Goal: Information Seeking & Learning: Learn about a topic

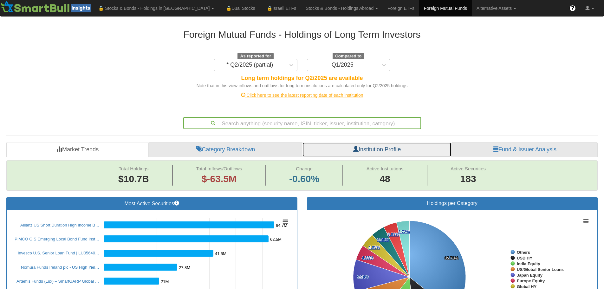
click at [394, 157] on link "Institution Profile" at bounding box center [376, 149] width 149 height 15
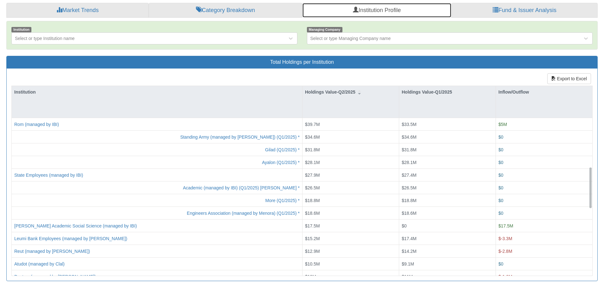
scroll to position [222, 0]
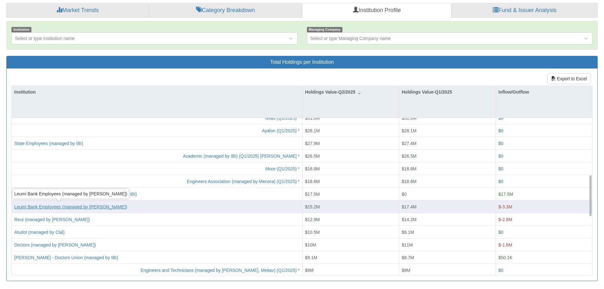
click at [57, 205] on div "Leumi Bank Employees (managed by [PERSON_NAME])" at bounding box center [70, 206] width 113 height 6
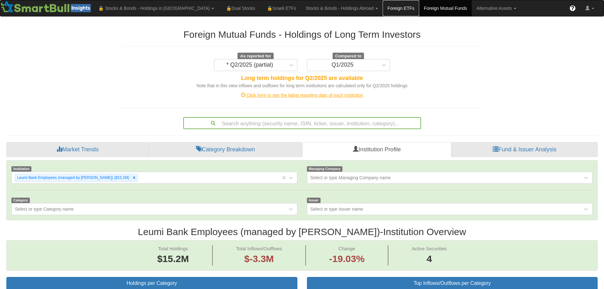
click at [383, 8] on link "Foreign ETFs" at bounding box center [401, 8] width 36 height 16
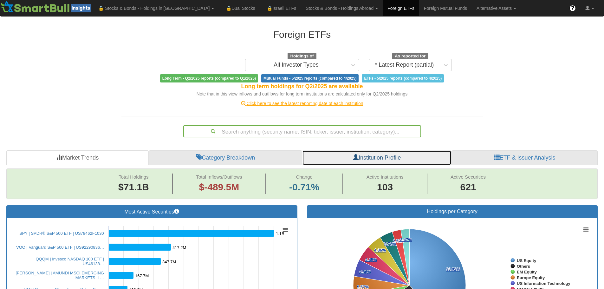
click at [384, 156] on link "Institution Profile" at bounding box center [376, 157] width 149 height 15
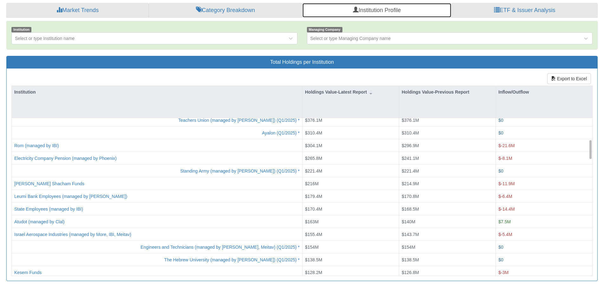
scroll to position [190, 0]
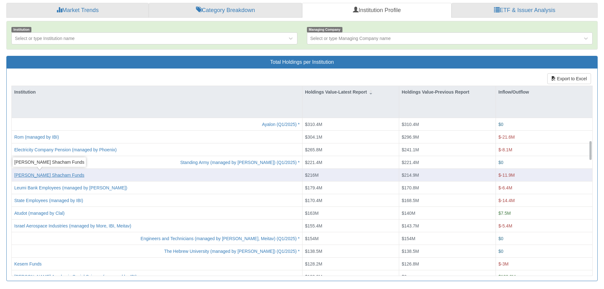
click at [39, 175] on div "[PERSON_NAME] Shacham Funds" at bounding box center [49, 175] width 70 height 6
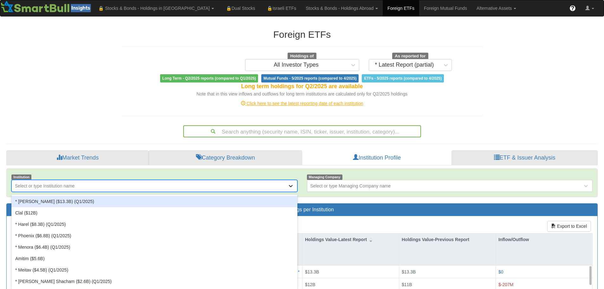
click at [291, 187] on div at bounding box center [293, 185] width 10 height 11
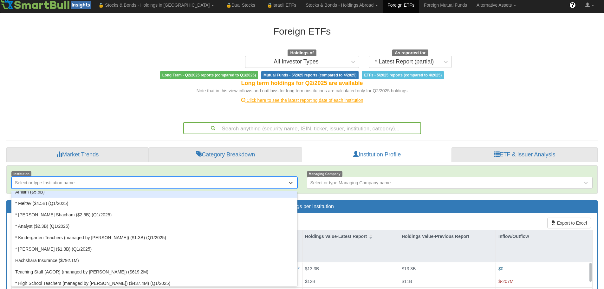
scroll to position [32, 0]
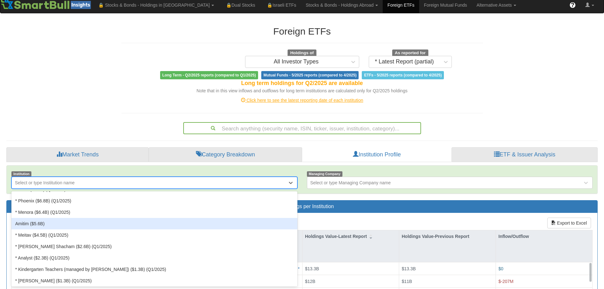
click at [125, 225] on div "Amitim ($5.6B)" at bounding box center [154, 223] width 286 height 11
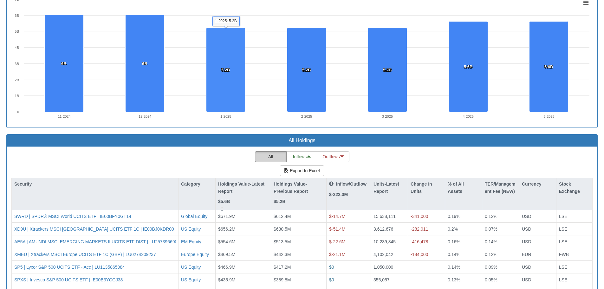
scroll to position [557, 0]
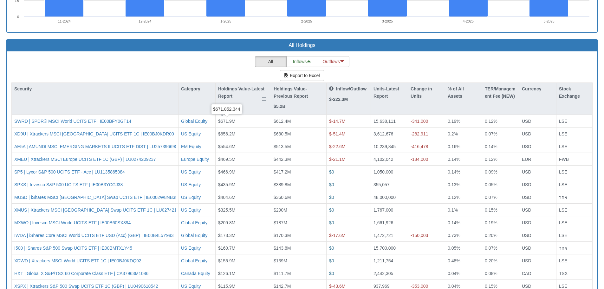
click at [230, 95] on p "Holdings Value-Latest Report" at bounding box center [243, 92] width 50 height 14
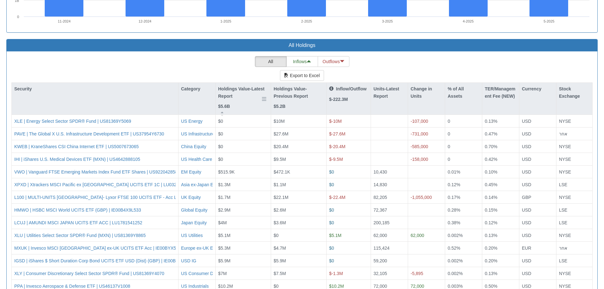
click at [230, 95] on p "Holdings Value-Latest Report" at bounding box center [243, 92] width 50 height 14
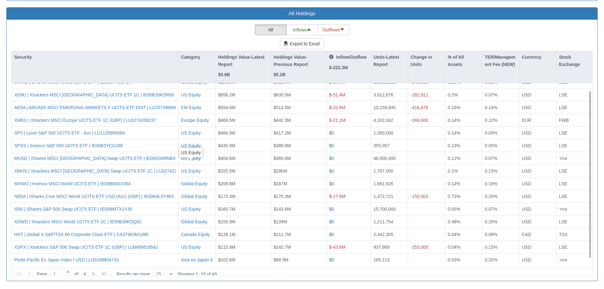
scroll to position [11, 0]
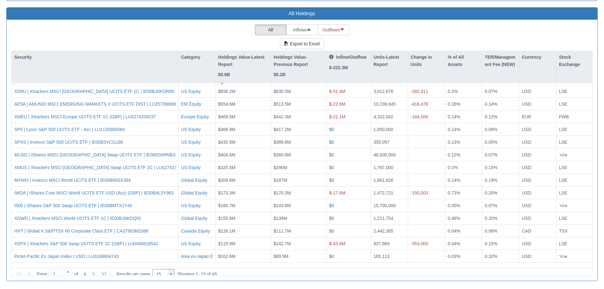
click at [172, 272] on div at bounding box center [170, 274] width 3 height 9
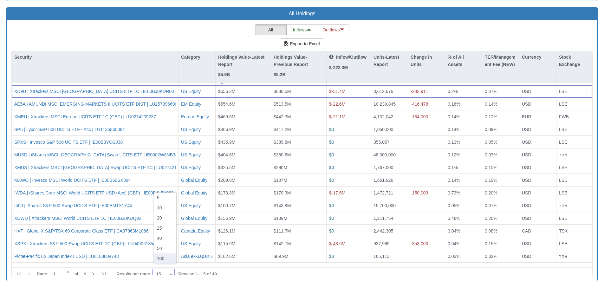
click at [165, 258] on div "100" at bounding box center [165, 258] width 22 height 10
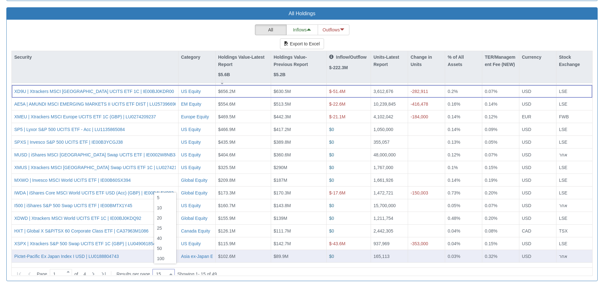
type input "100"
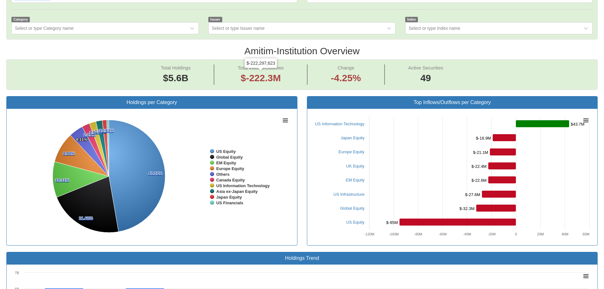
scroll to position [82, 0]
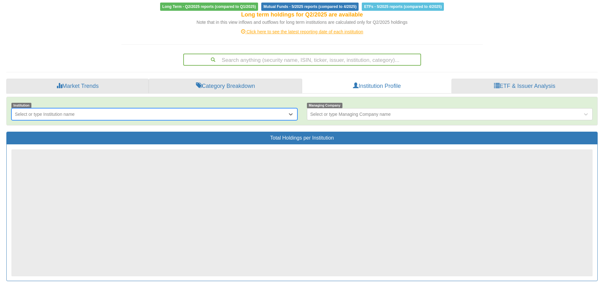
scroll to position [72, 0]
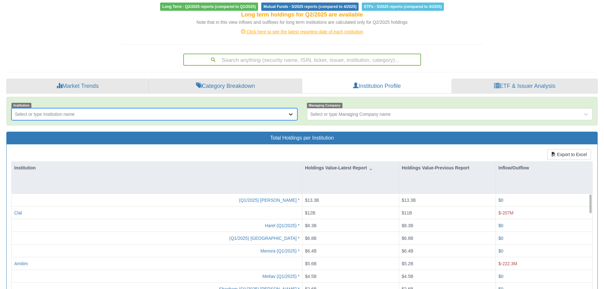
click at [292, 116] on icon at bounding box center [291, 114] width 6 height 6
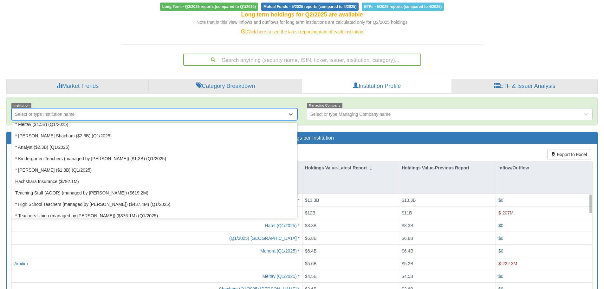
scroll to position [95, 0]
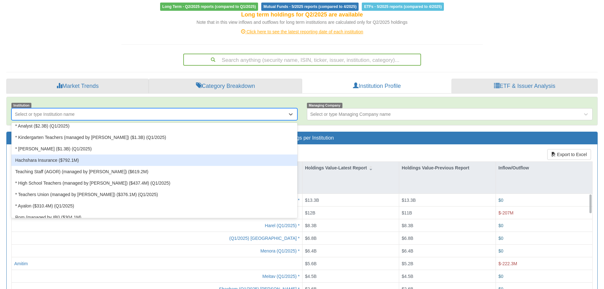
click at [73, 160] on div "Hachshara Insurance ($792.1M)" at bounding box center [154, 159] width 286 height 11
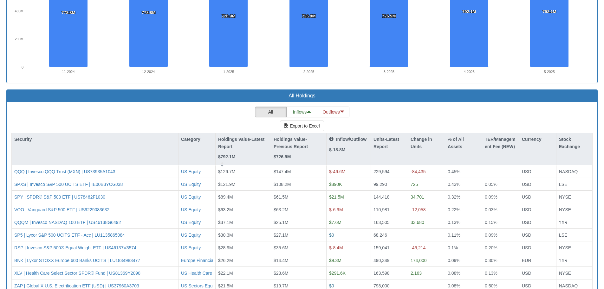
scroll to position [507, 0]
click at [342, 138] on p "Inflow/Outflow" at bounding box center [347, 138] width 37 height 7
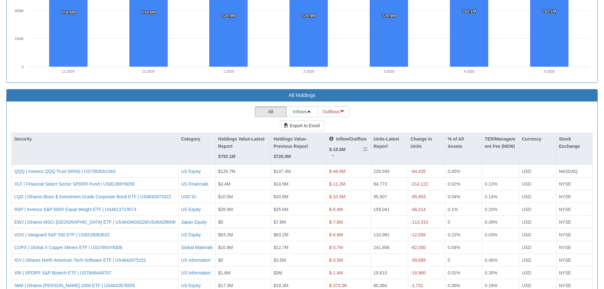
click at [342, 138] on p "Inflow/Outflow" at bounding box center [347, 138] width 37 height 7
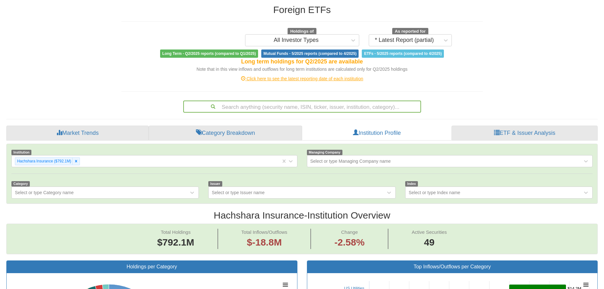
scroll to position [18, 0]
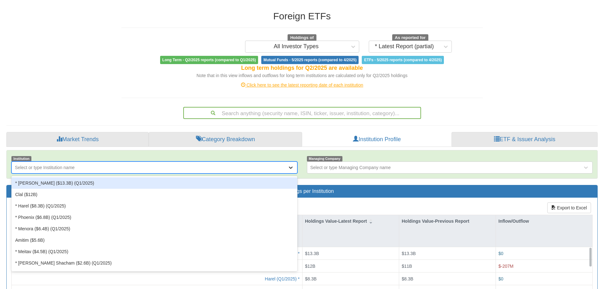
click at [290, 168] on icon at bounding box center [291, 167] width 4 height 2
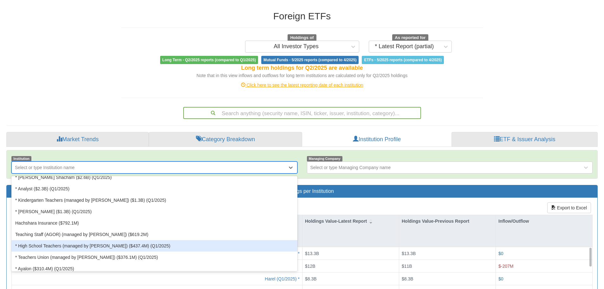
scroll to position [95, 0]
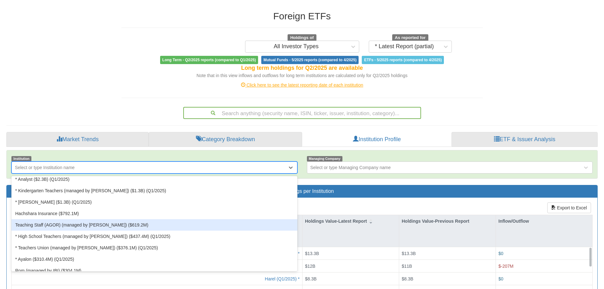
click at [118, 226] on div "Teaching Staff (AGOR) (managed by [PERSON_NAME]) ($619.2M)" at bounding box center [154, 224] width 286 height 11
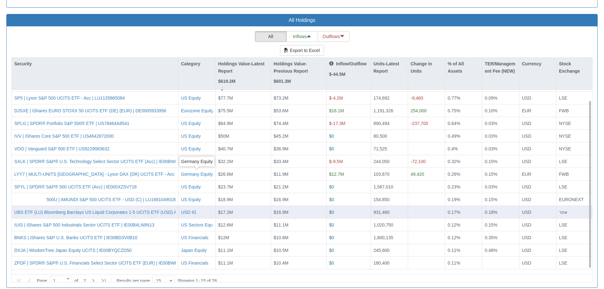
scroll to position [589, 0]
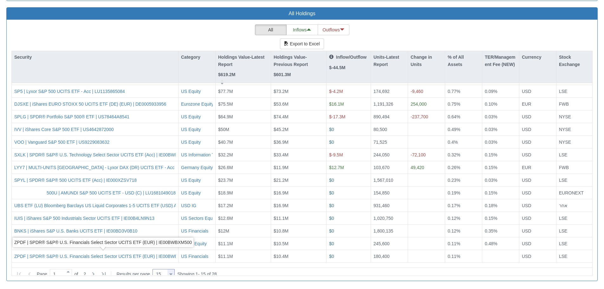
click at [172, 270] on div at bounding box center [170, 274] width 3 height 9
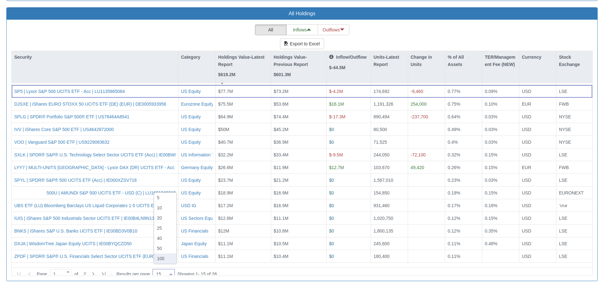
click at [167, 257] on div "100" at bounding box center [165, 258] width 22 height 10
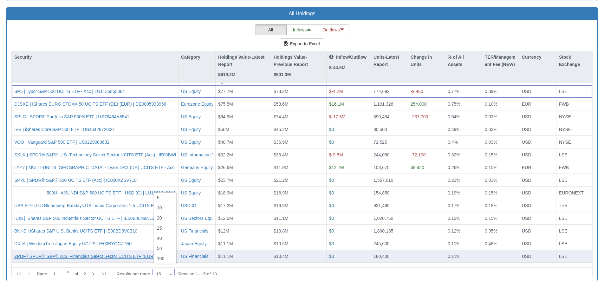
type input "100"
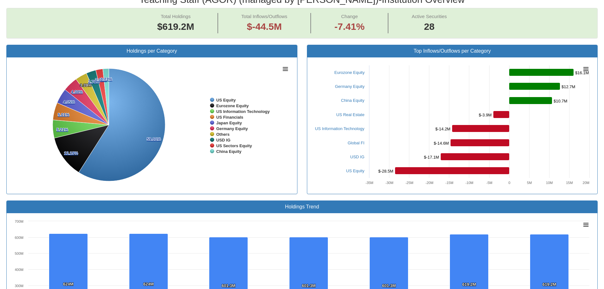
scroll to position [113, 0]
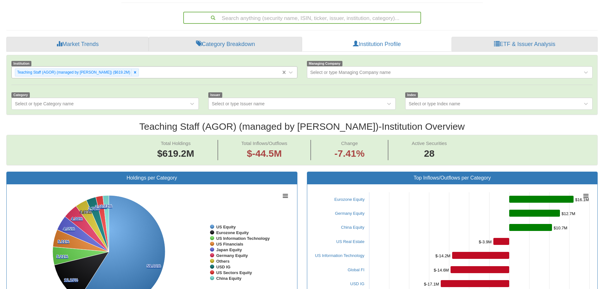
scroll to position [72, 0]
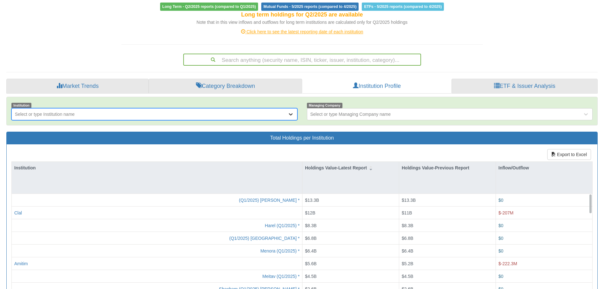
click at [291, 114] on icon at bounding box center [291, 114] width 4 height 2
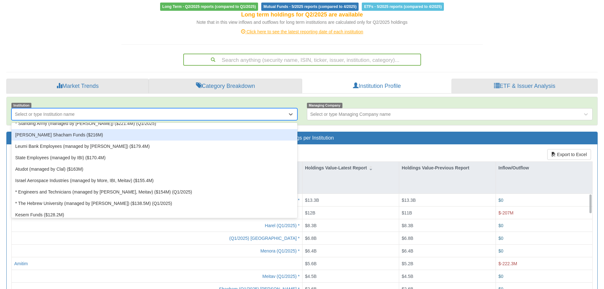
scroll to position [222, 0]
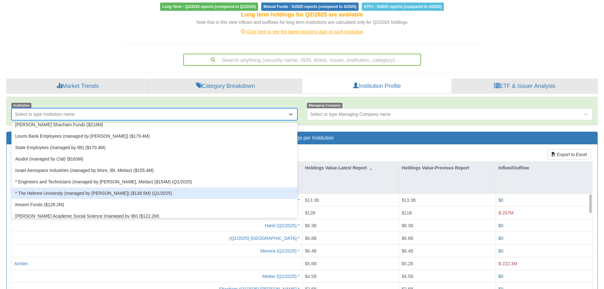
click at [102, 193] on div "* The Hebrew University (managed by [PERSON_NAME]) ($138.5M) (Q1/2025)" at bounding box center [154, 192] width 286 height 11
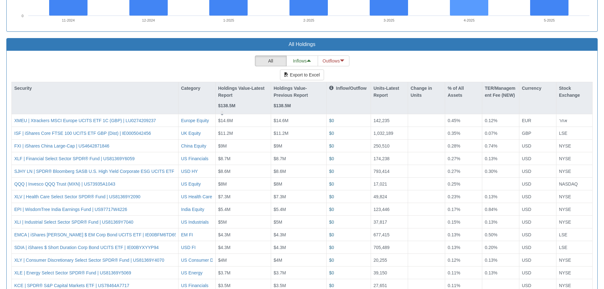
scroll to position [598, 0]
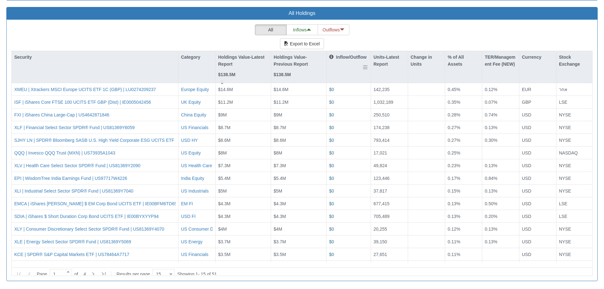
click at [358, 56] on p "Inflow/Outflow" at bounding box center [347, 57] width 37 height 7
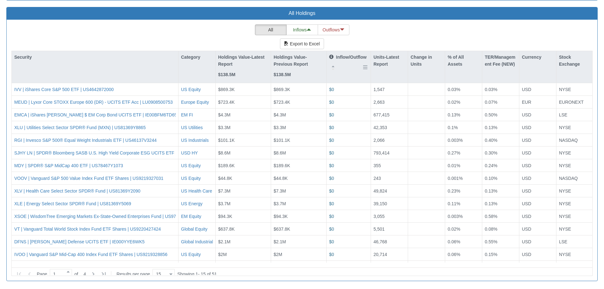
click at [358, 56] on p "Inflow/Outflow" at bounding box center [347, 57] width 37 height 7
click at [227, 67] on p "Holdings Value-Latest Report" at bounding box center [243, 61] width 50 height 14
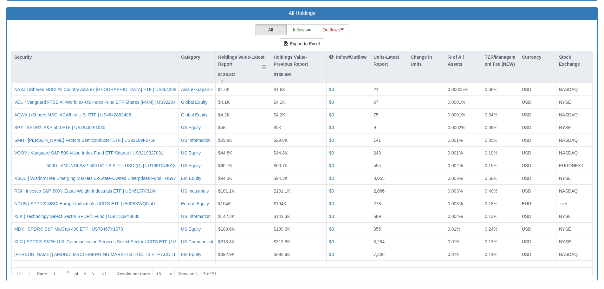
click at [228, 64] on p "Holdings Value-Latest Report" at bounding box center [243, 61] width 50 height 14
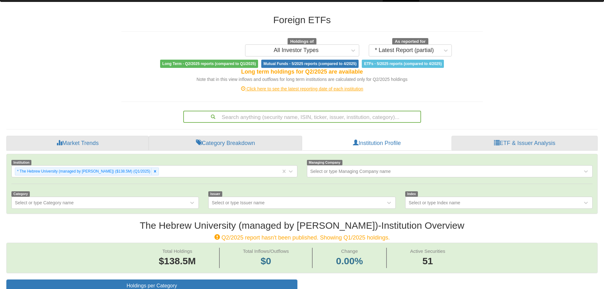
scroll to position [0, 0]
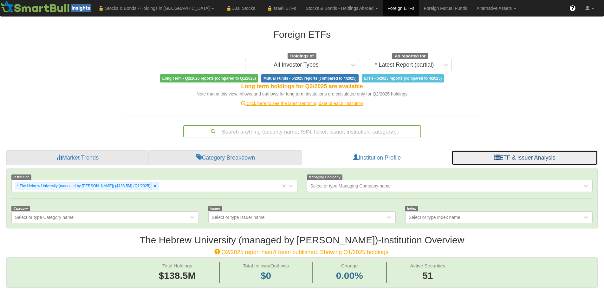
click at [516, 160] on link "ETF & Issuer Analysis" at bounding box center [524, 157] width 146 height 15
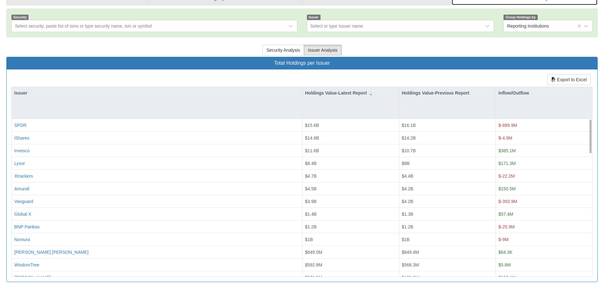
scroll to position [161, 0]
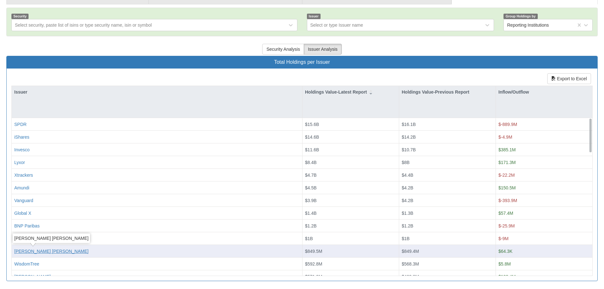
click at [40, 251] on div "[PERSON_NAME] [PERSON_NAME]" at bounding box center [51, 251] width 74 height 6
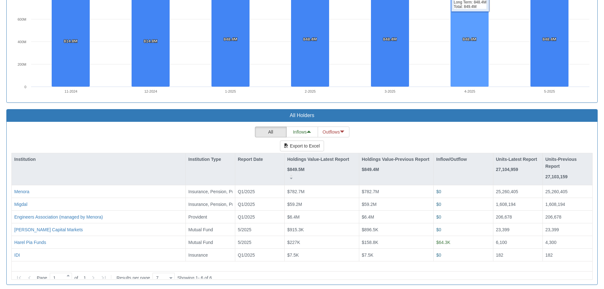
scroll to position [697, 0]
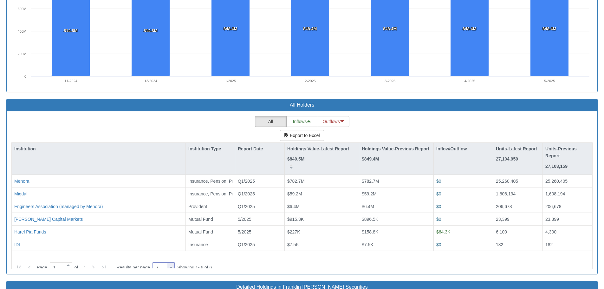
click at [172, 266] on div at bounding box center [170, 267] width 3 height 9
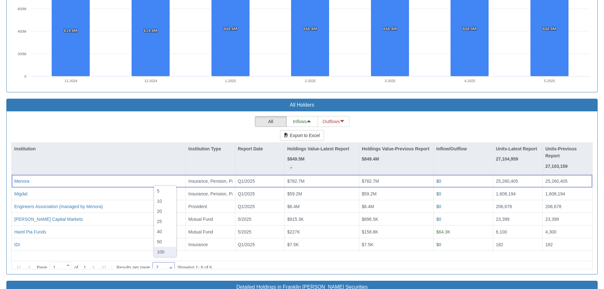
click at [169, 250] on div "100" at bounding box center [165, 252] width 22 height 10
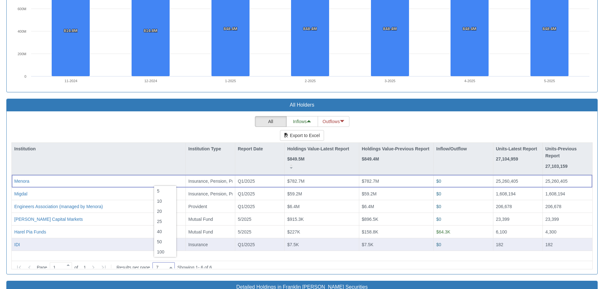
type input "100"
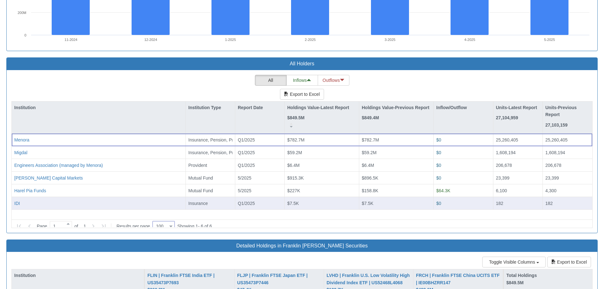
scroll to position [729, 0]
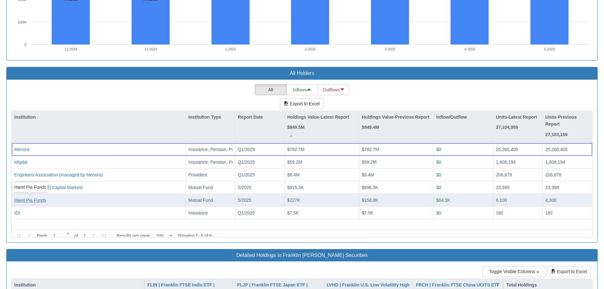
click at [34, 200] on div "Harel Pia Funds" at bounding box center [30, 200] width 32 height 6
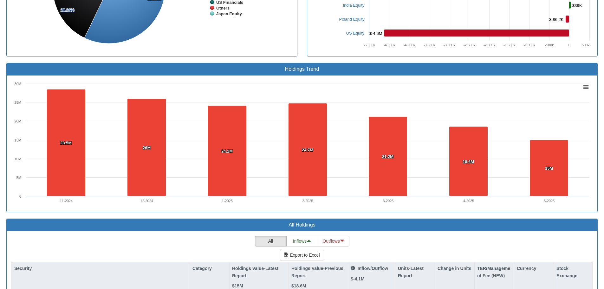
scroll to position [412, 0]
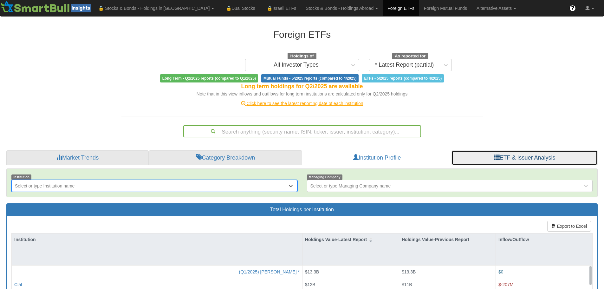
click at [526, 156] on link "ETF & Issuer Analysis" at bounding box center [524, 157] width 146 height 15
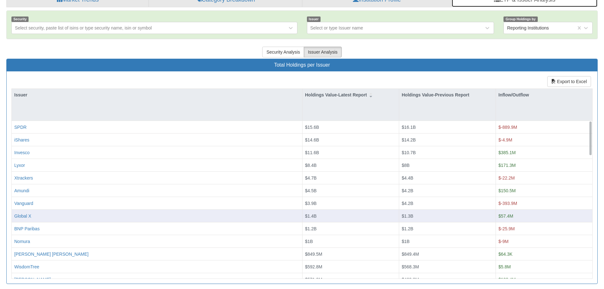
scroll to position [161, 0]
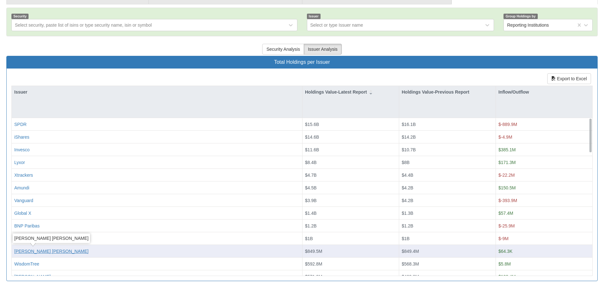
click at [26, 252] on div "[PERSON_NAME] [PERSON_NAME]" at bounding box center [51, 251] width 74 height 6
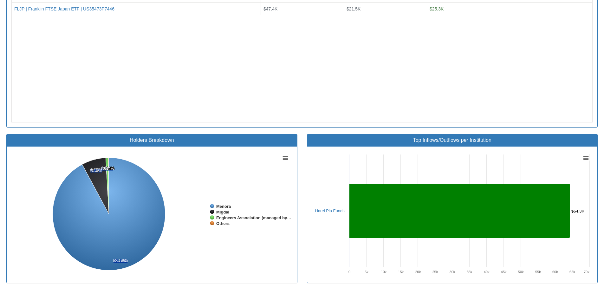
scroll to position [161, 0]
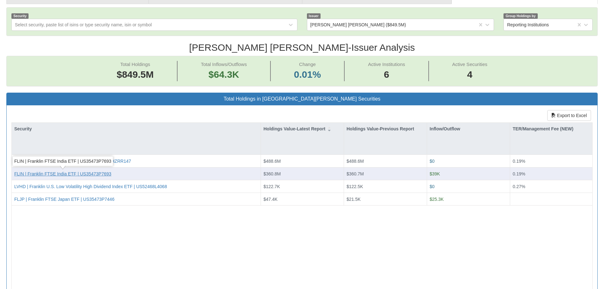
click at [51, 173] on div "FLIN | Franklin FTSE India ETF | US35473P7693" at bounding box center [62, 174] width 97 height 6
